Goal: Information Seeking & Learning: Learn about a topic

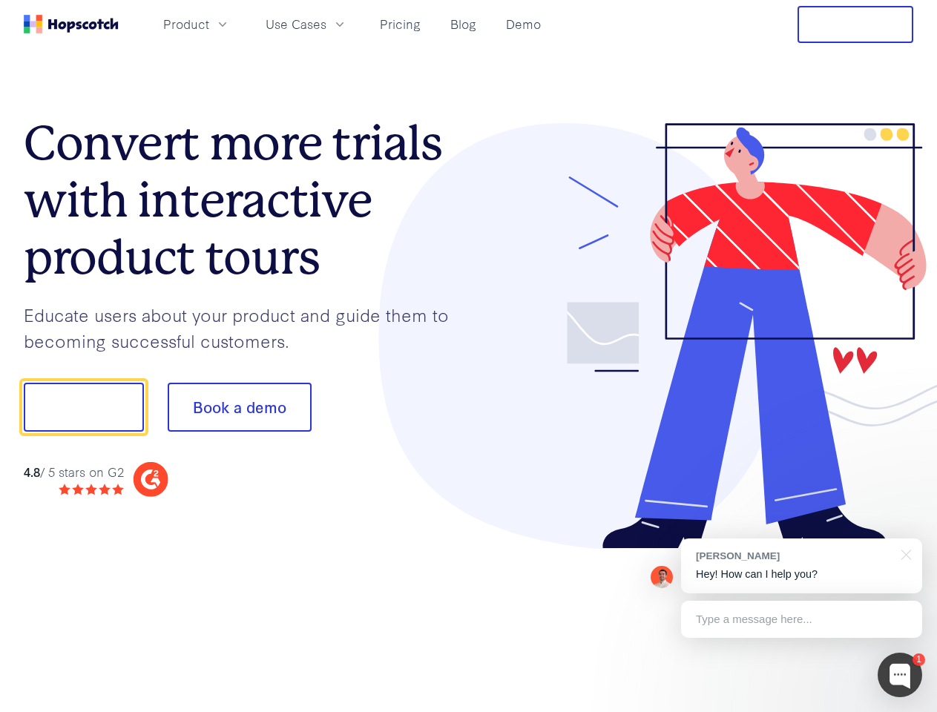
click at [469, 356] on div at bounding box center [691, 336] width 445 height 427
click at [209, 24] on span "Product" at bounding box center [186, 24] width 46 height 19
click at [326, 24] on span "Use Cases" at bounding box center [296, 24] width 61 height 19
click at [855, 24] on button "Free Trial" at bounding box center [855, 24] width 116 height 37
click at [83, 407] on button "Show me!" at bounding box center [84, 407] width 120 height 49
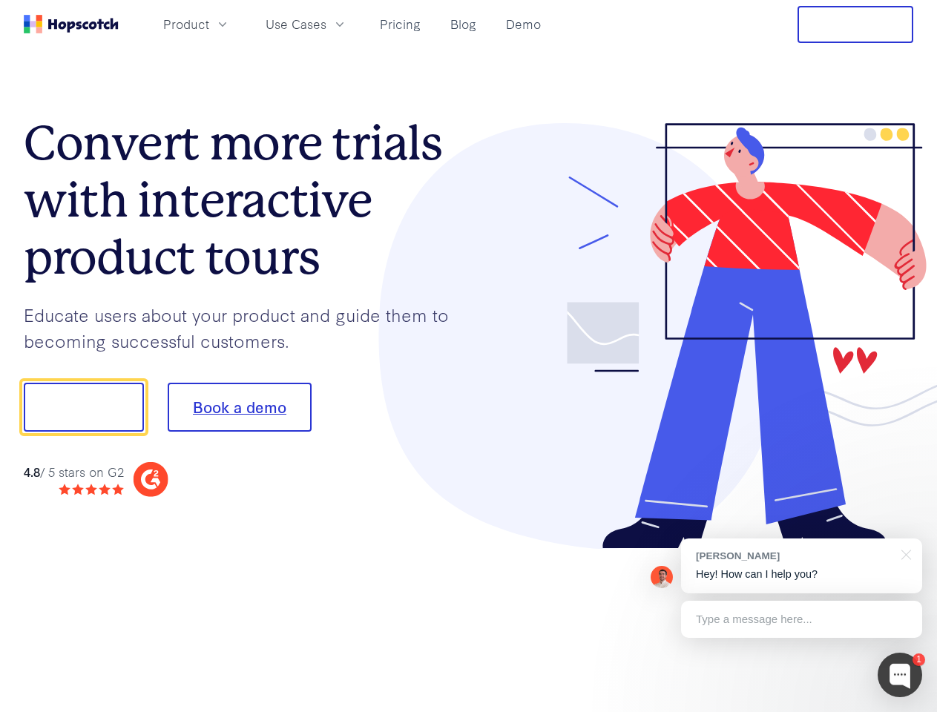
click at [239, 407] on button "Book a demo" at bounding box center [240, 407] width 144 height 49
click at [900, 675] on div at bounding box center [899, 675] width 45 height 45
click at [801, 566] on div "[PERSON_NAME] Hey! How can I help you?" at bounding box center [801, 566] width 241 height 55
click at [903, 553] on div at bounding box center [783, 405] width 278 height 495
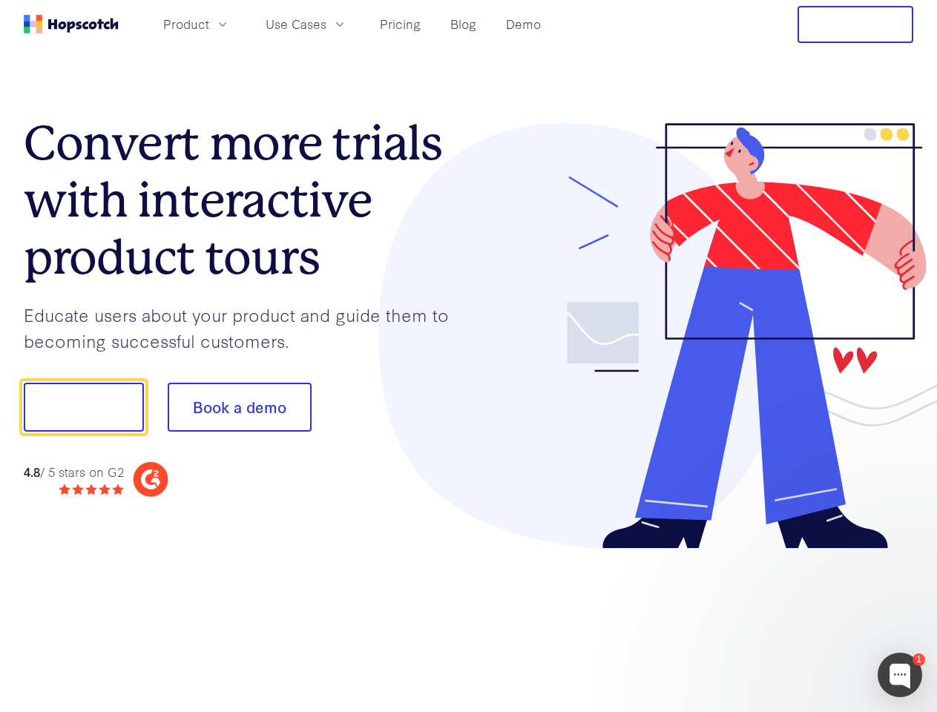
click at [801, 619] on div at bounding box center [783, 505] width 278 height 296
